Goal: Task Accomplishment & Management: Use online tool/utility

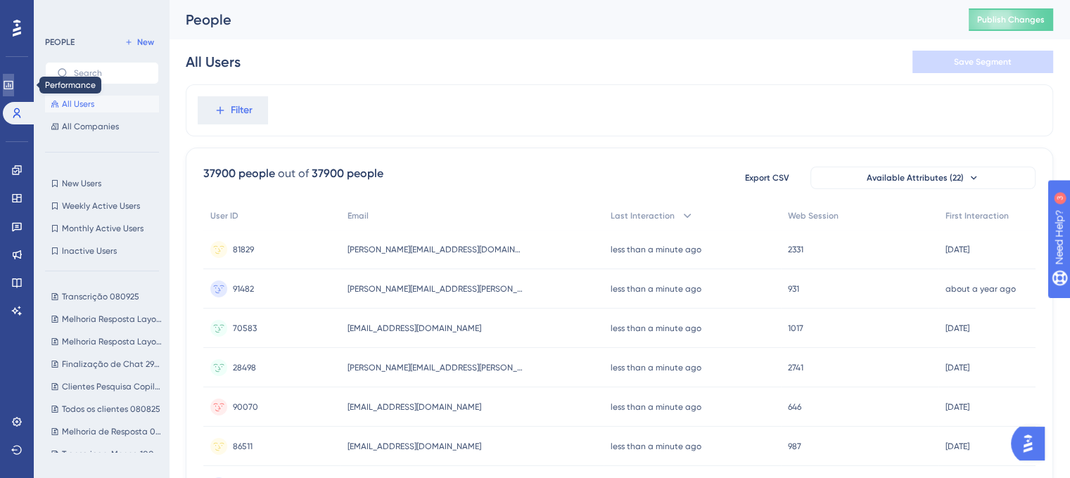
click at [14, 90] on icon at bounding box center [8, 84] width 11 height 11
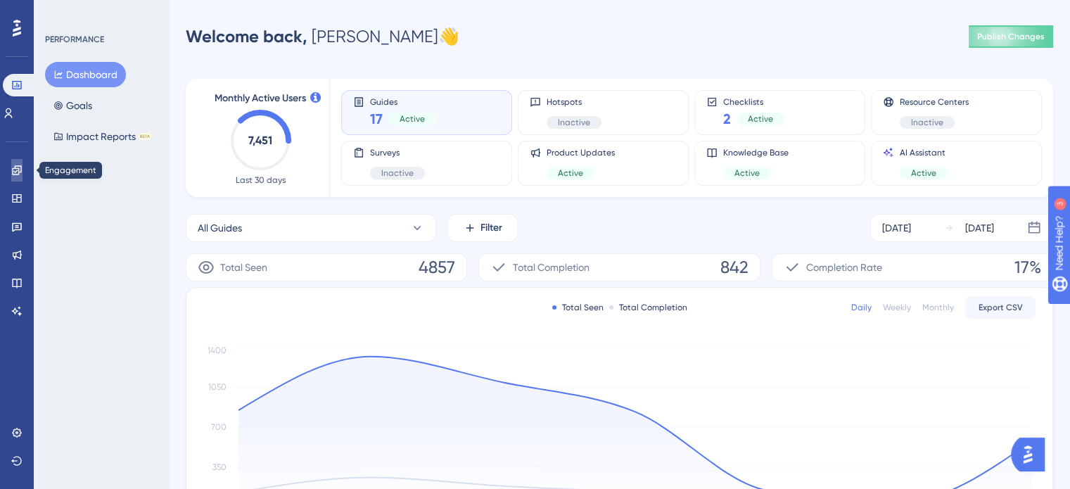
click at [14, 172] on icon at bounding box center [16, 170] width 11 height 11
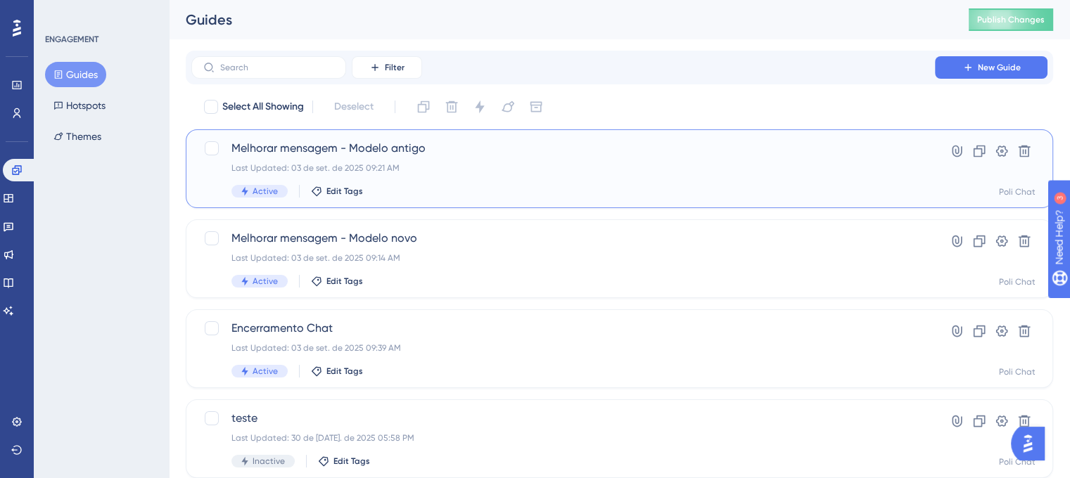
click at [296, 148] on span "Melhorar mensagem - Modelo antigo" at bounding box center [562, 148] width 663 height 17
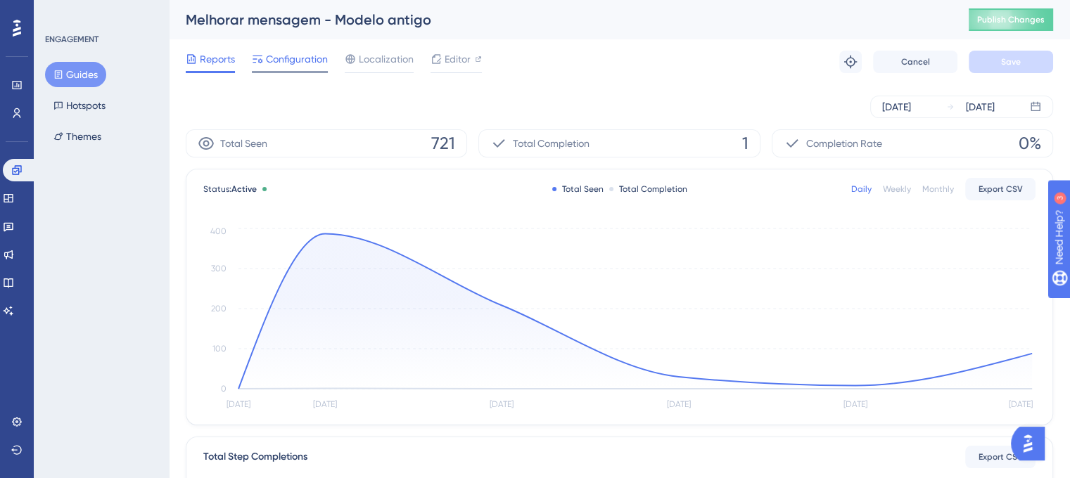
click at [270, 58] on span "Configuration" at bounding box center [297, 59] width 62 height 17
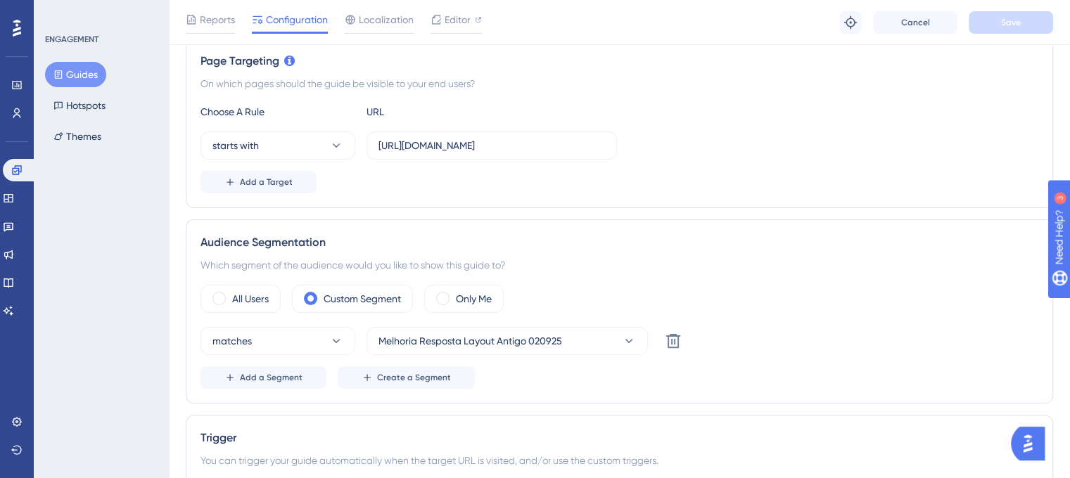
scroll to position [352, 0]
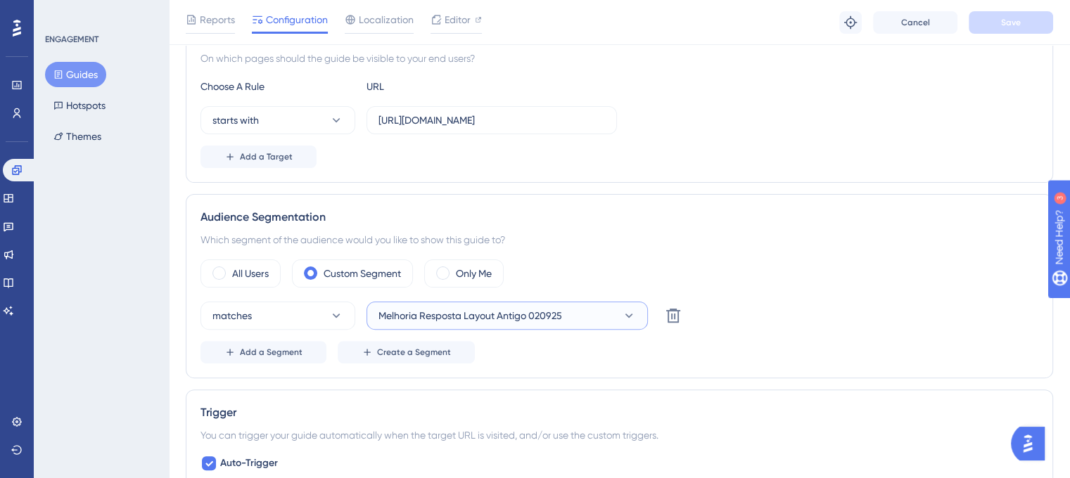
click at [461, 307] on span "Melhoria Resposta Layout Antigo 020925" at bounding box center [470, 315] width 184 height 17
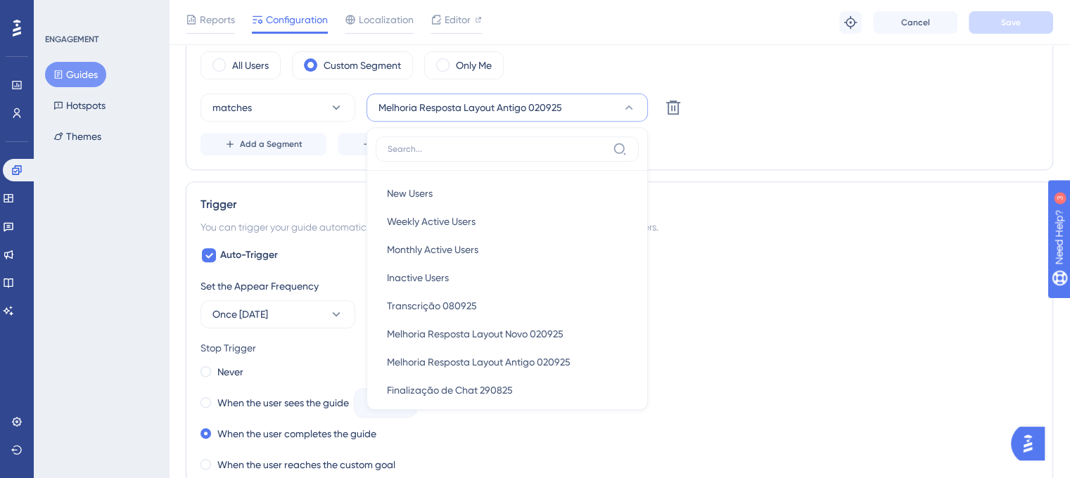
click at [713, 289] on div "Set the Appear Frequency" at bounding box center [619, 286] width 838 height 17
